Goal: Use online tool/utility: Use online tool/utility

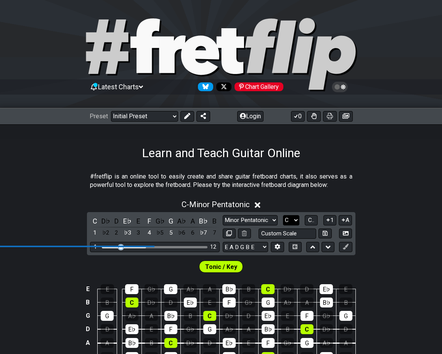
click at [294, 217] on select "A♭ A A♯ B♭ B C C♯ D♭ D D♯ E♭ E F F♯ G♭ G G♯" at bounding box center [291, 220] width 16 height 10
select select "B"
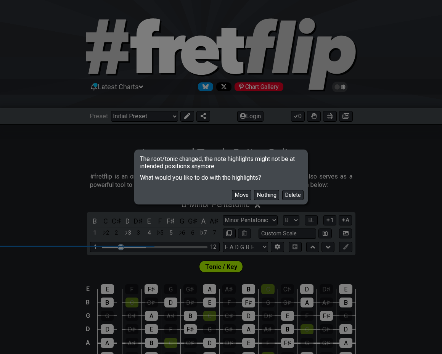
click at [260, 222] on div "The root/tonic changed, the note highlights might not be at intended positions …" at bounding box center [221, 177] width 442 height 354
click at [289, 196] on button "Delete" at bounding box center [292, 195] width 21 height 10
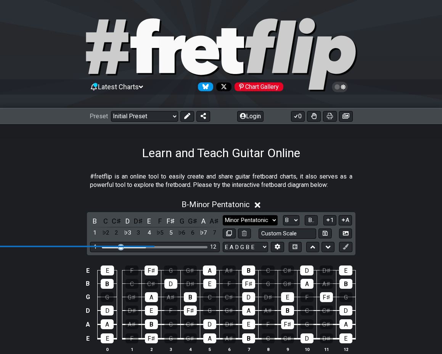
click at [264, 219] on select "Minor Pentatonic Click to edit Minor Pentatonic Major Pentatonic Minor Blues Ma…" at bounding box center [250, 220] width 55 height 10
select select "Minor / Aeolian"
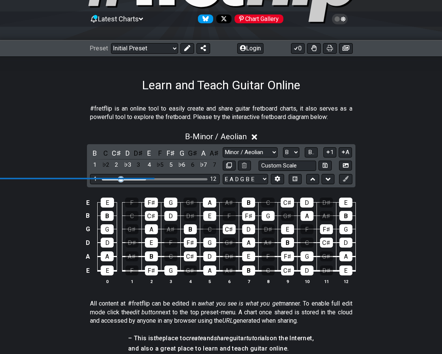
scroll to position [69, 0]
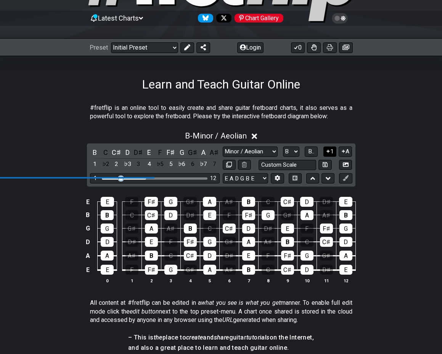
click at [332, 153] on button "1" at bounding box center [329, 151] width 13 height 10
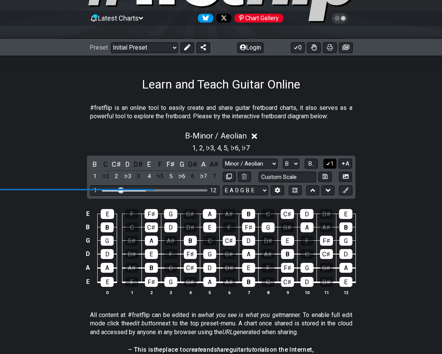
click at [331, 164] on button "1" at bounding box center [329, 164] width 13 height 10
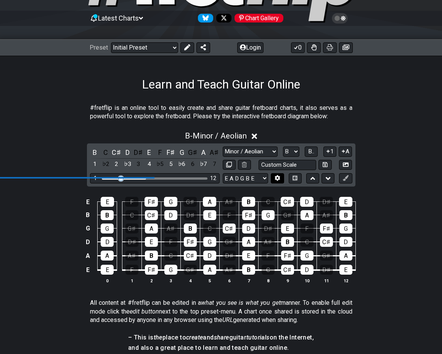
click at [281, 178] on button at bounding box center [277, 178] width 13 height 10
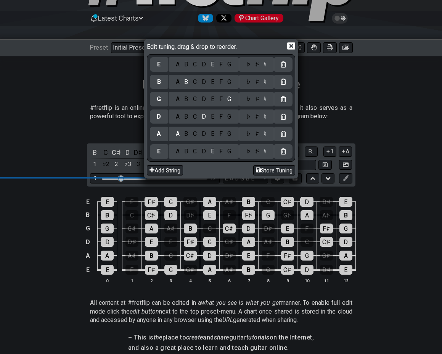
click at [294, 47] on icon at bounding box center [291, 46] width 8 height 8
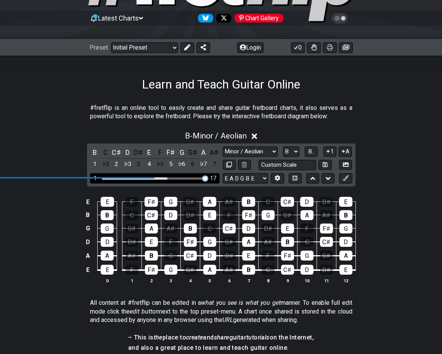
drag, startPoint x: 122, startPoint y: 180, endPoint x: 206, endPoint y: 184, distance: 84.0
type input "17"
click at [206, 178] on input "Visible fret range" at bounding box center [155, 178] width 442 height 2
